Goal: Find specific page/section: Find specific page/section

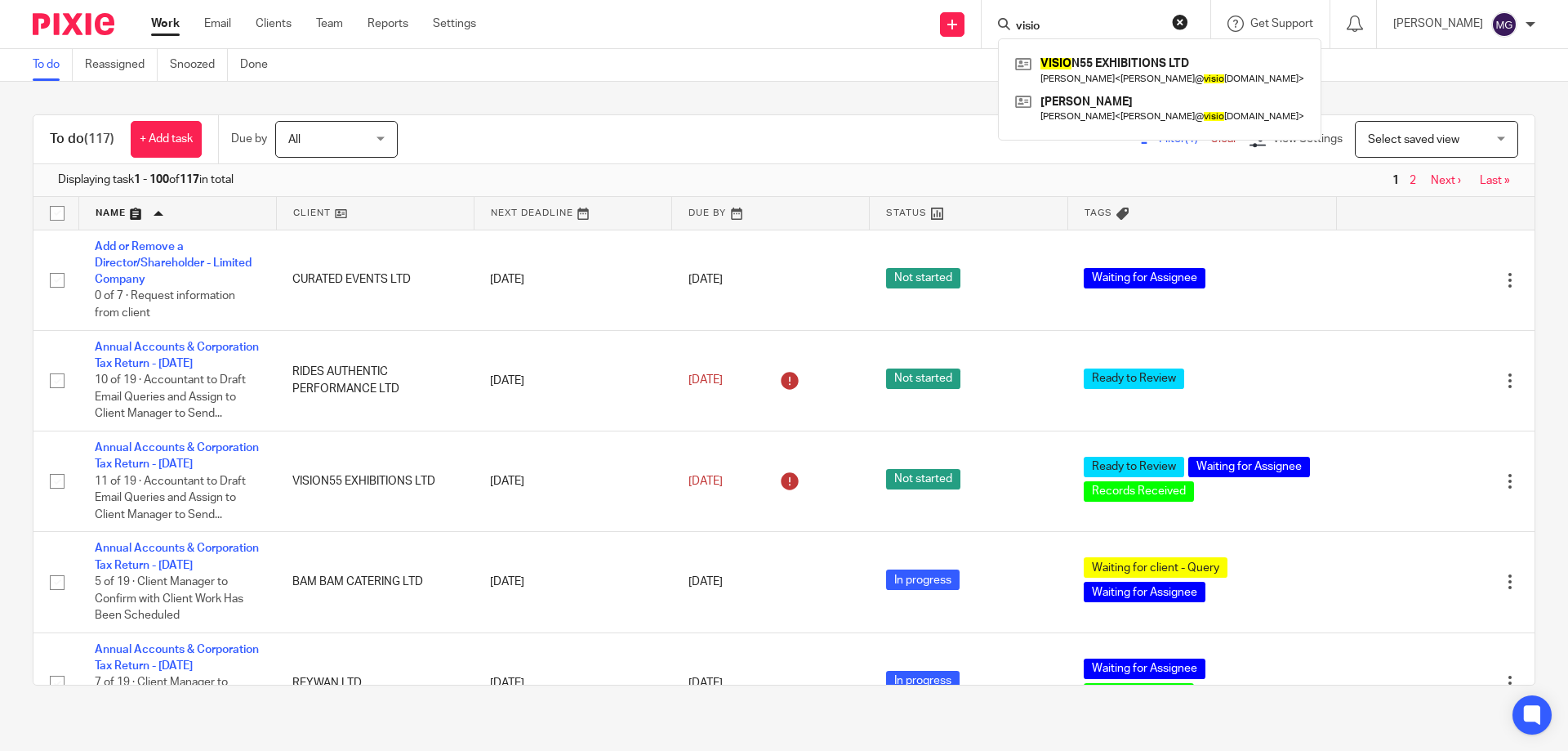
click at [1078, 15] on form "visio" at bounding box center [1101, 24] width 174 height 21
drag, startPoint x: 1053, startPoint y: 15, endPoint x: 892, endPoint y: -6, distance: 162.4
click at [892, 0] on html "Work Email Clients Team Reports Settings Work Email Clients Team Reports Settin…" at bounding box center [784, 376] width 1568 height 751
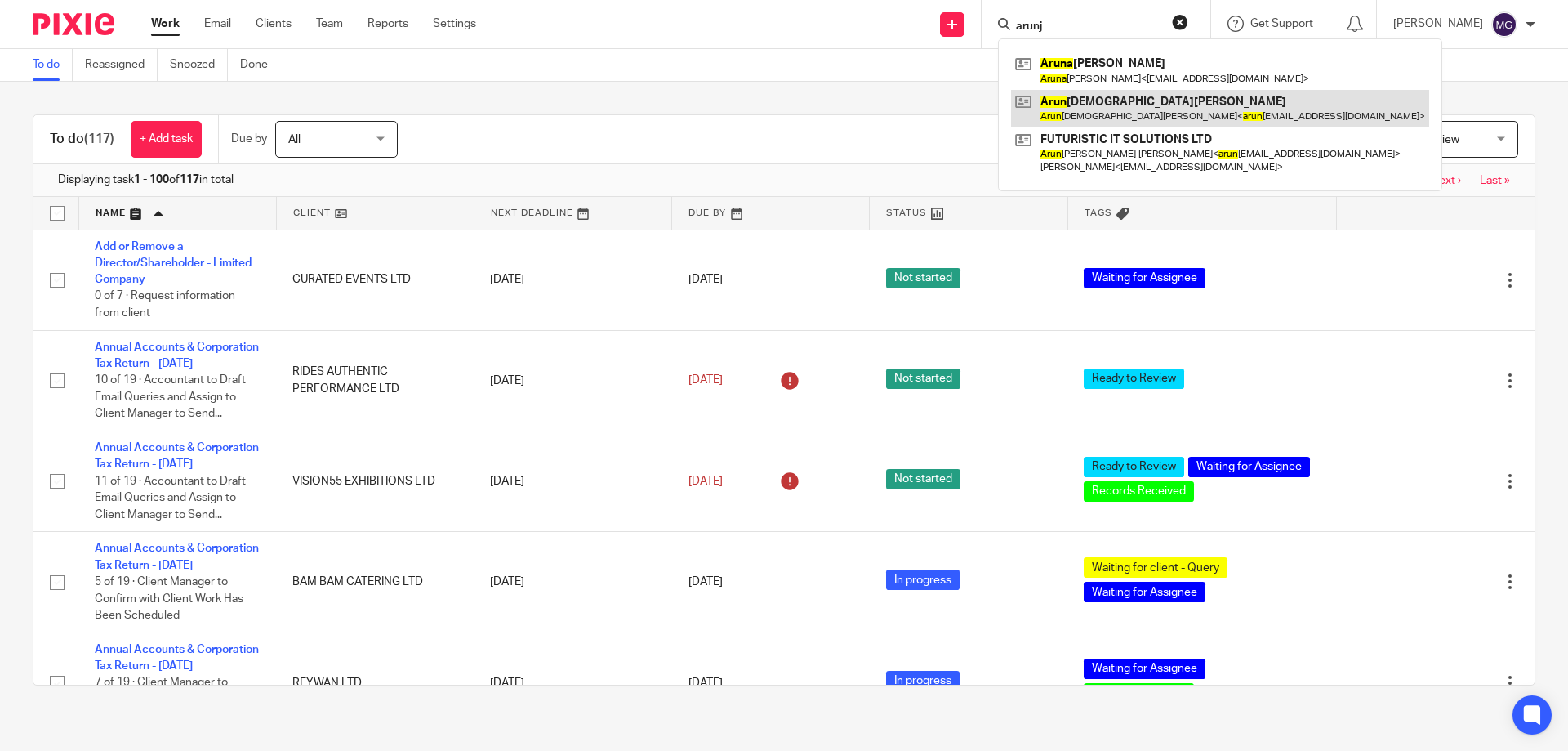
type input "arunj"
click at [1171, 116] on link at bounding box center [1220, 109] width 418 height 38
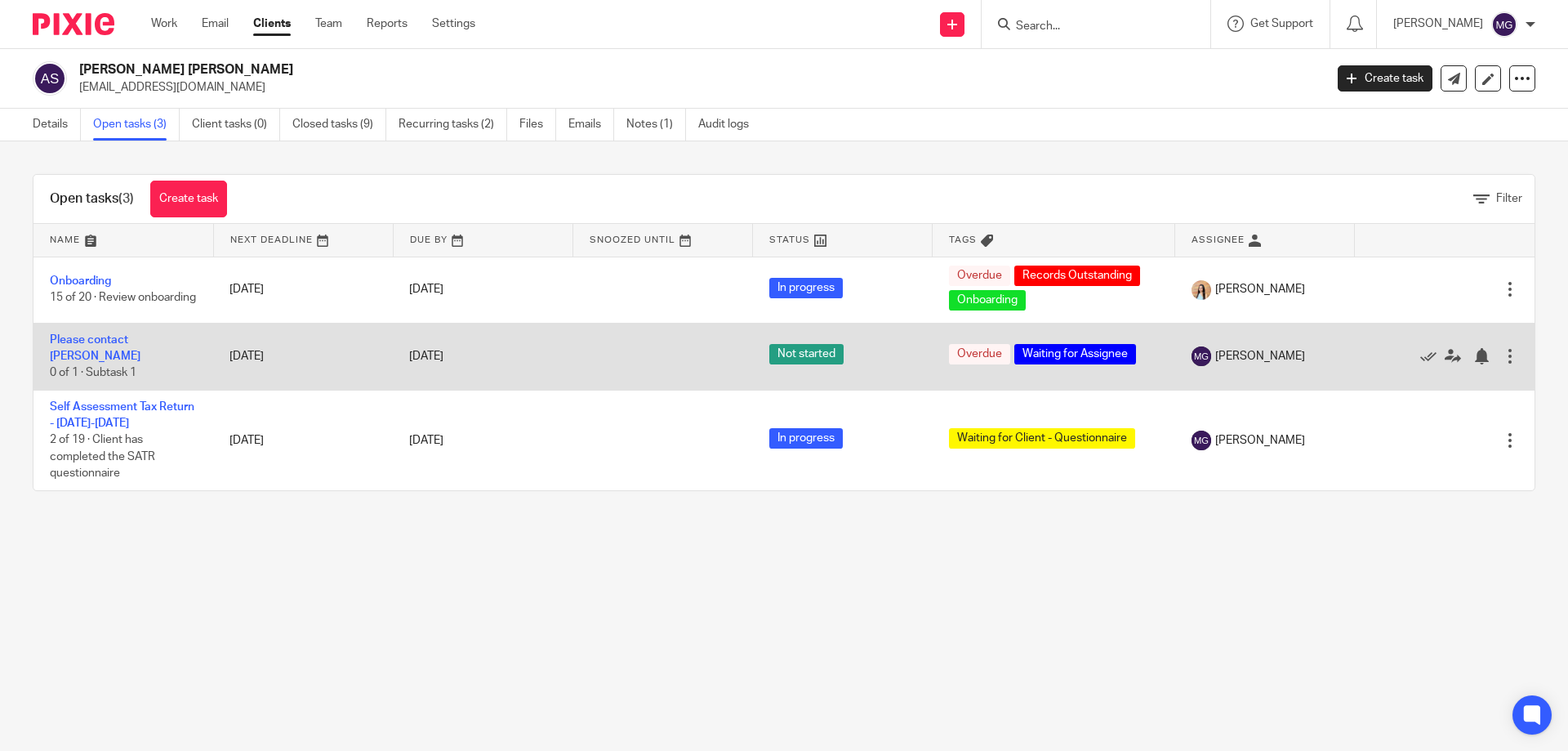
drag, startPoint x: 1408, startPoint y: 355, endPoint x: 1241, endPoint y: 376, distance: 168.3
click at [1420, 355] on icon at bounding box center [1429, 357] width 16 height 17
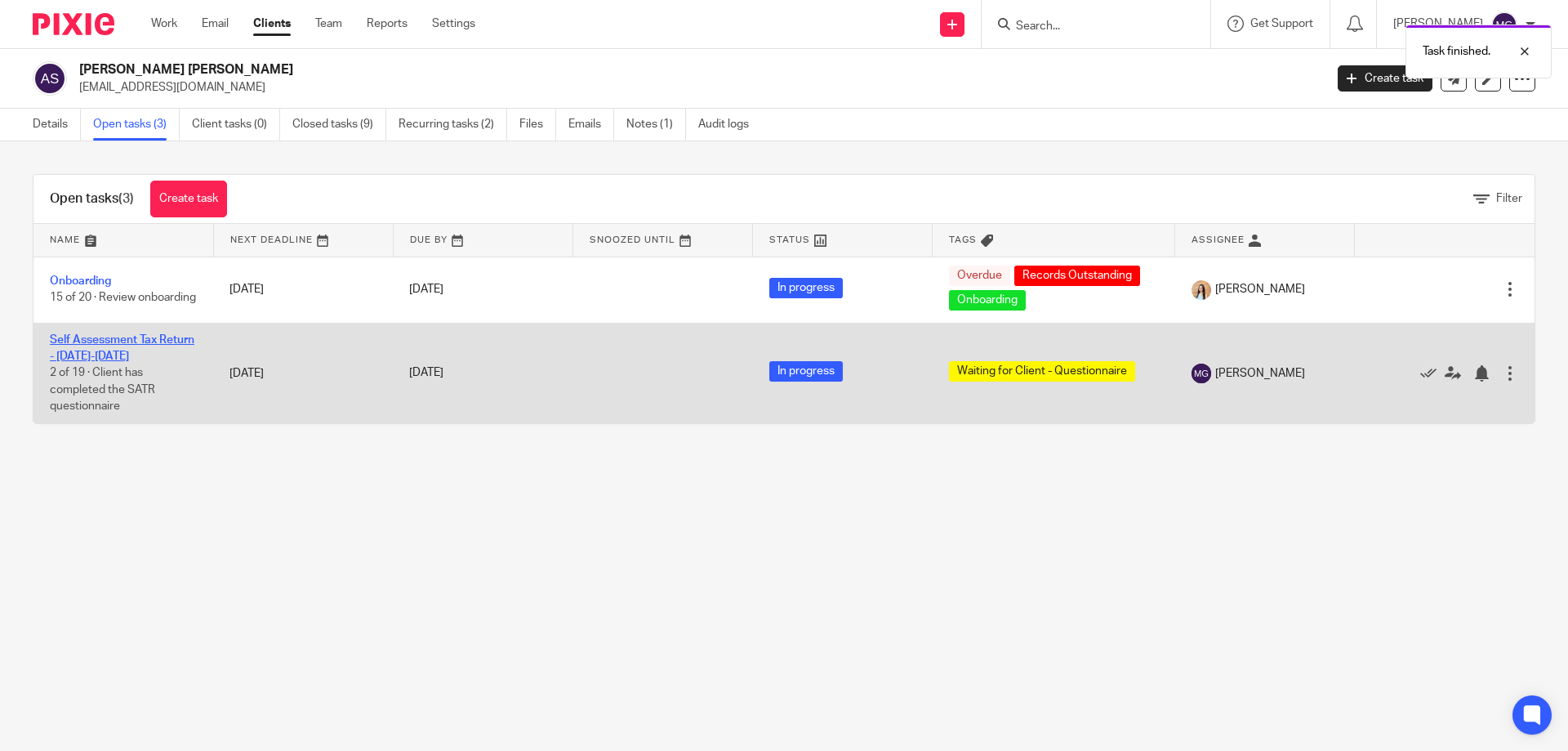
click at [96, 343] on link "Self Assessment Tax Return - [DATE]-[DATE]" at bounding box center [121, 348] width 144 height 28
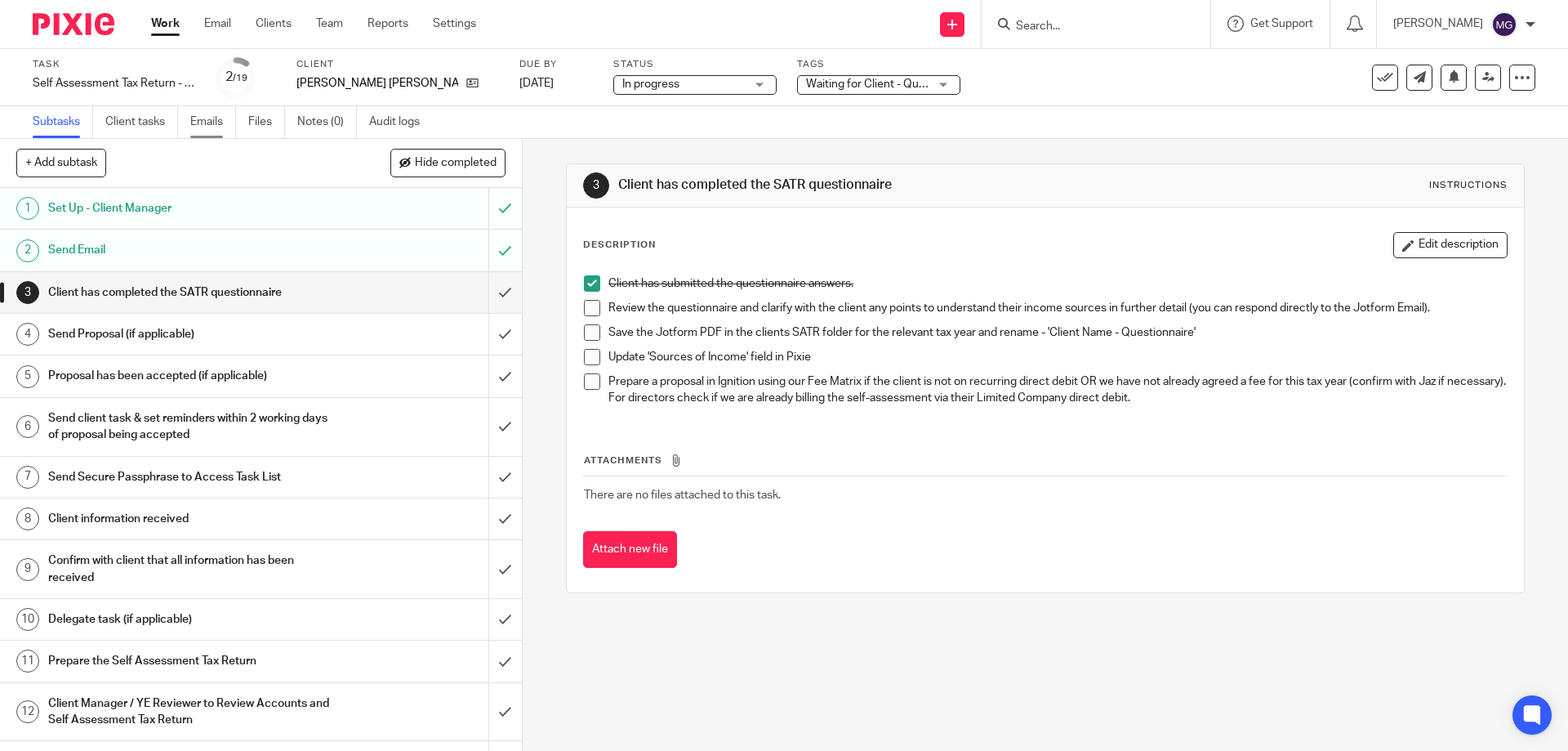
click at [214, 126] on link "Emails" at bounding box center [213, 122] width 45 height 32
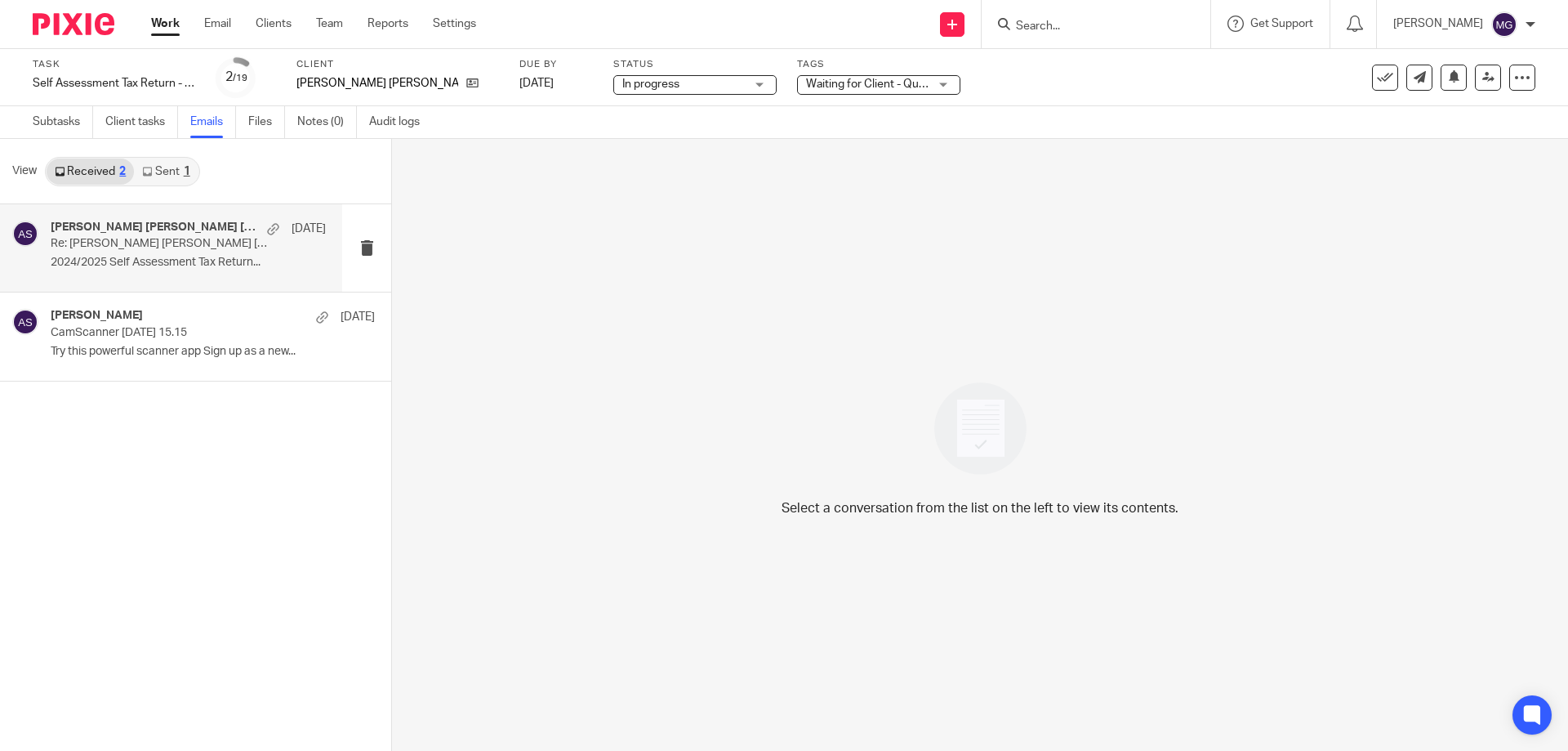
click at [139, 235] on div "[PERSON_NAME] [PERSON_NAME] [PERSON_NAME] [DATE]" at bounding box center [188, 229] width 275 height 17
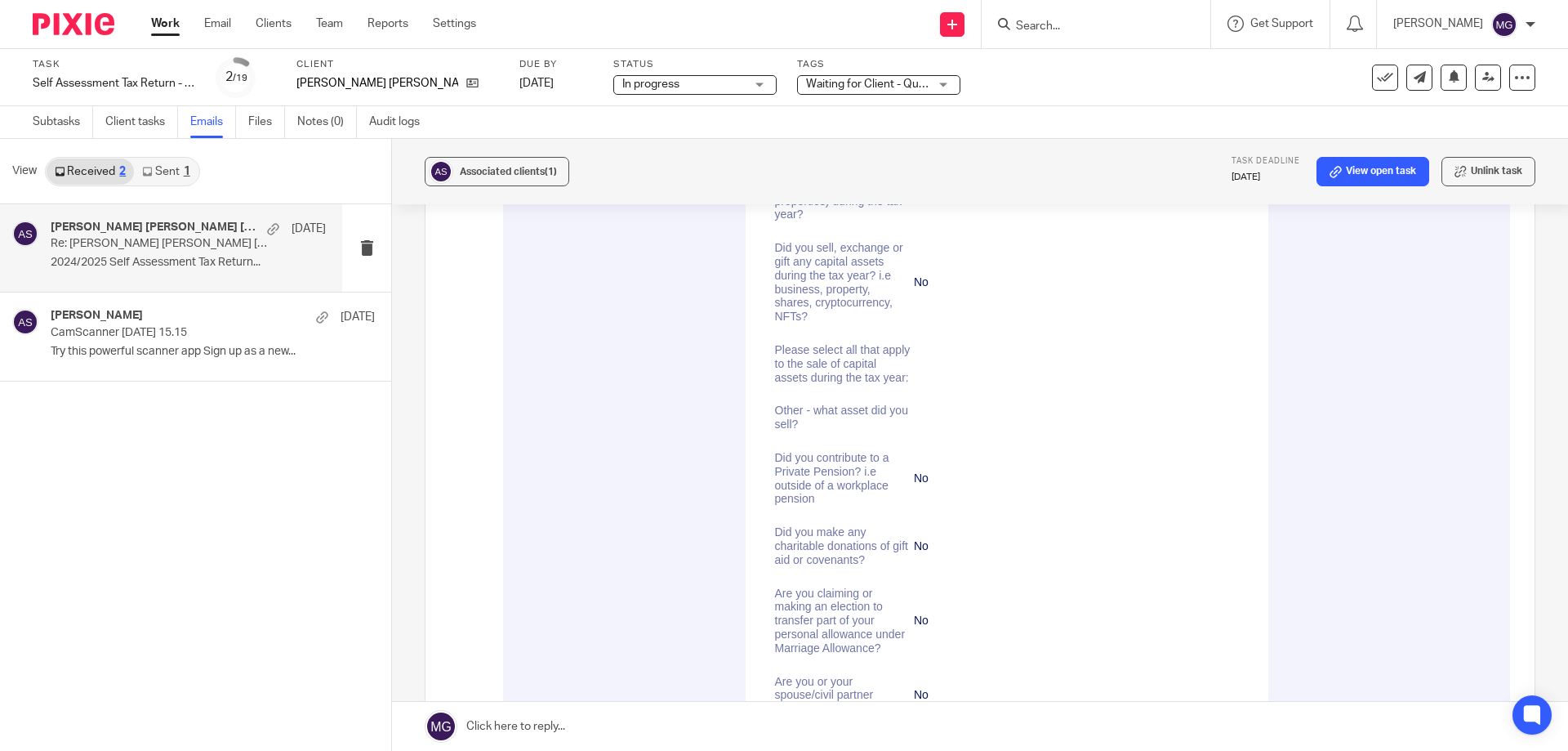
scroll to position [5448, 0]
